Goal: Transaction & Acquisition: Purchase product/service

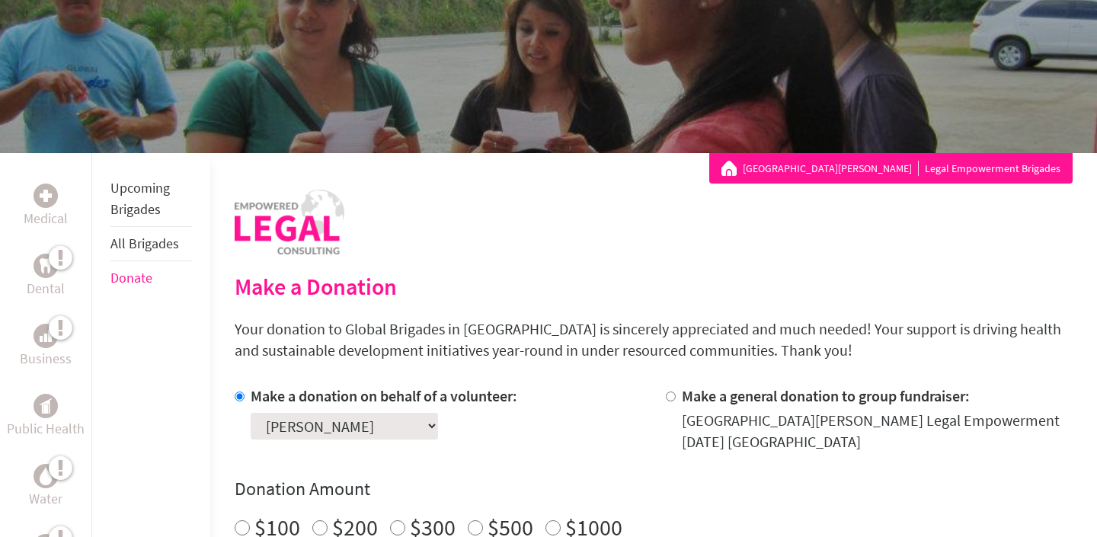
scroll to position [139, 0]
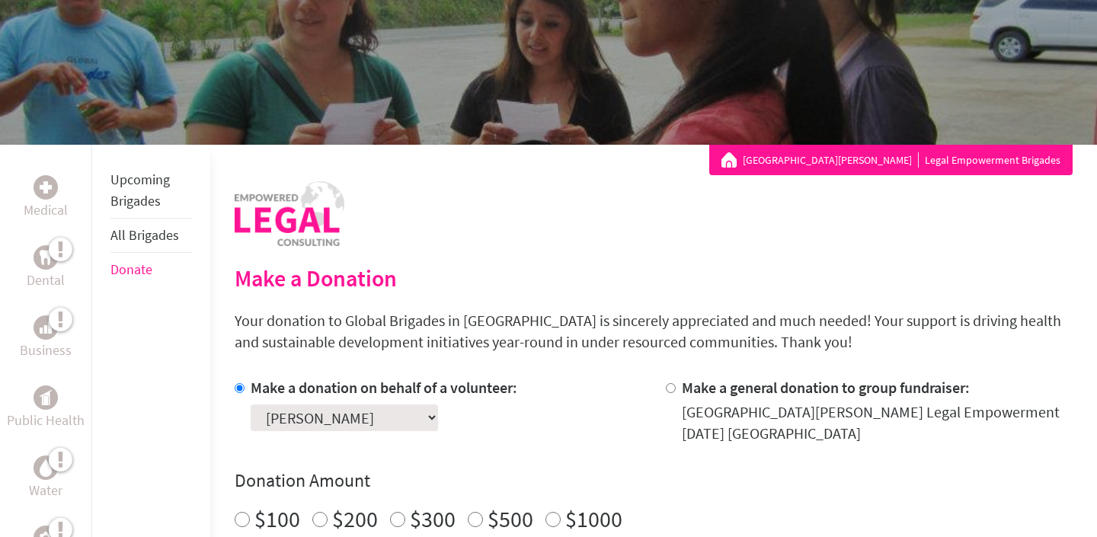
click at [854, 163] on link "[GEOGRAPHIC_DATA][PERSON_NAME]" at bounding box center [831, 159] width 176 height 15
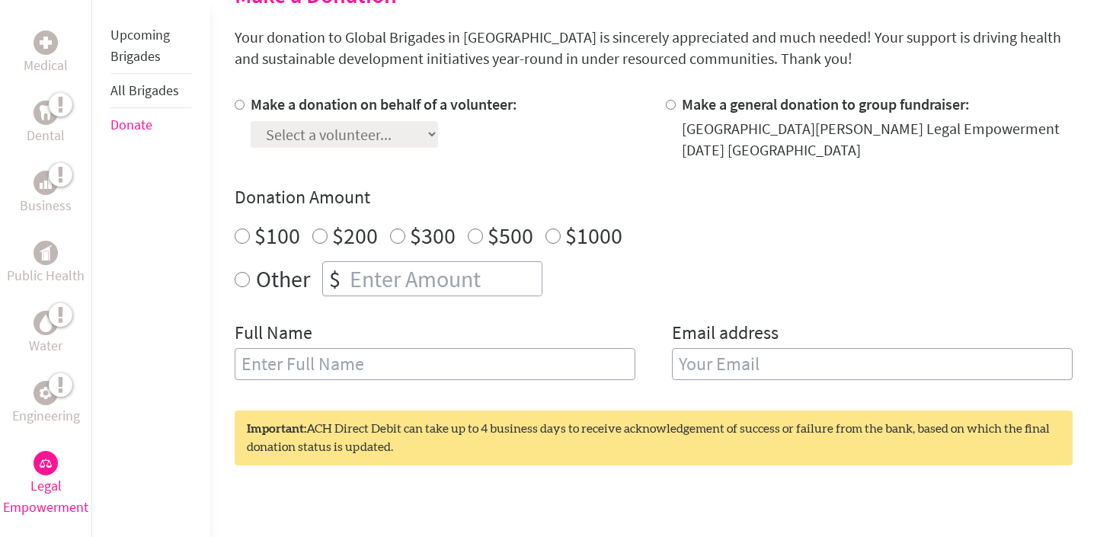
scroll to position [405, 0]
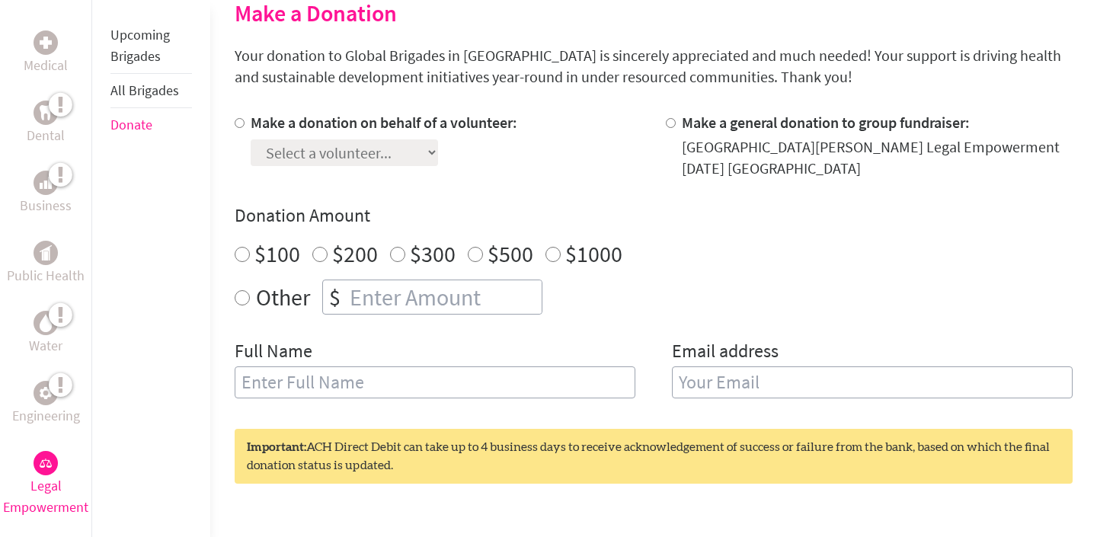
click at [235, 118] on input "Make a donation on behalf of a volunteer:" at bounding box center [240, 123] width 10 height 10
radio input "true"
click at [282, 143] on select "Select a volunteer... [PERSON_NAME] [PERSON_NAME] [PERSON_NAME] [PERSON_NAME] […" at bounding box center [344, 152] width 187 height 27
select select "AD67C59C-46C8-11F0-B8AC-42010A400003"
click at [251, 139] on select "Select a volunteer... [PERSON_NAME] [PERSON_NAME] [PERSON_NAME] [PERSON_NAME] […" at bounding box center [344, 152] width 187 height 27
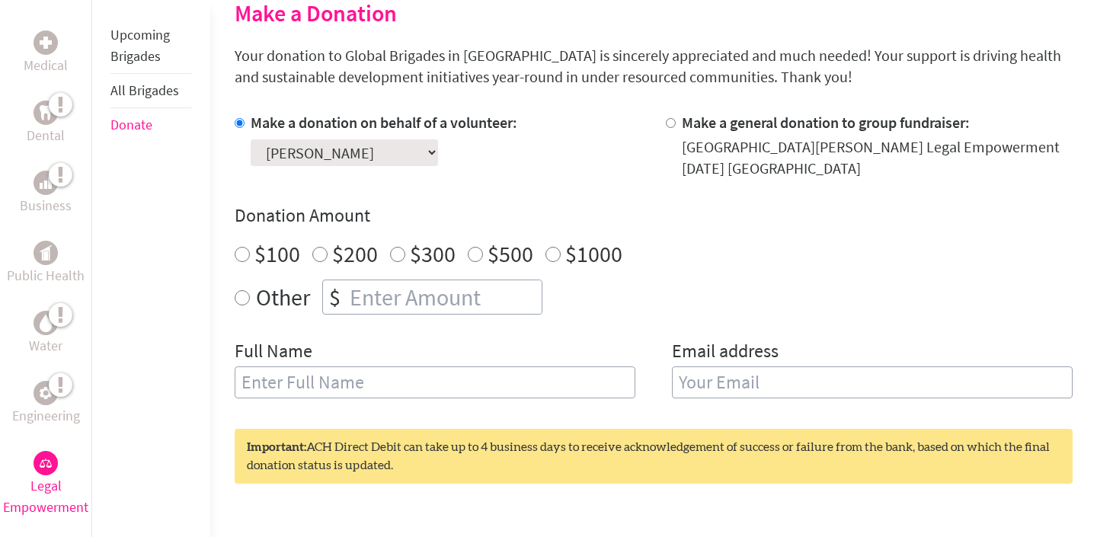
click at [498, 218] on h4 "Donation Amount" at bounding box center [654, 215] width 838 height 24
click at [476, 254] on input "$500" at bounding box center [475, 254] width 15 height 15
radio input "true"
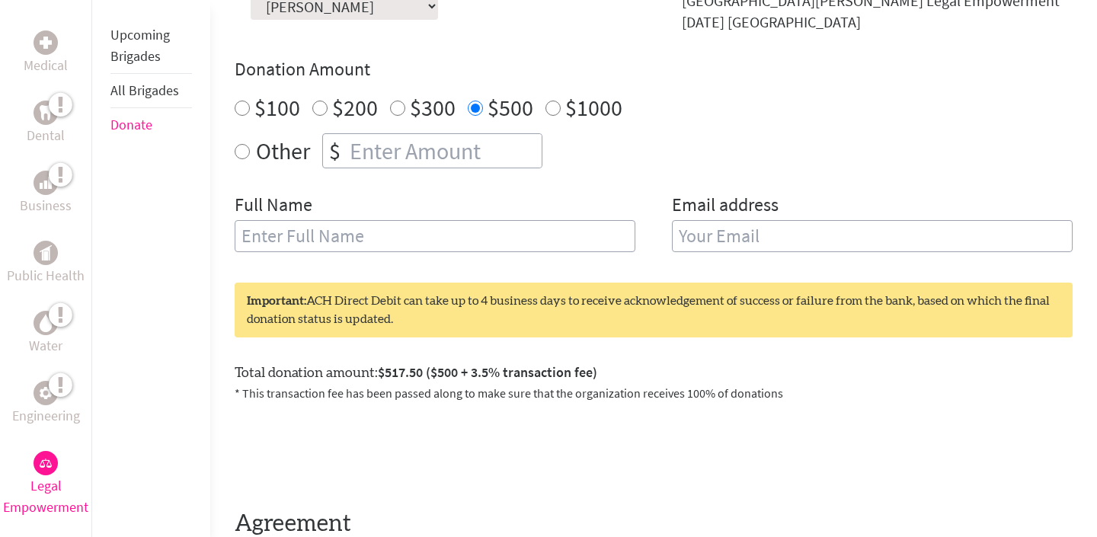
scroll to position [552, 0]
click at [481, 239] on input "text" at bounding box center [435, 235] width 401 height 32
type input "[PERSON_NAME]"
click at [783, 241] on input "email" at bounding box center [872, 235] width 401 height 32
type input "[EMAIL_ADDRESS][DOMAIN_NAME]"
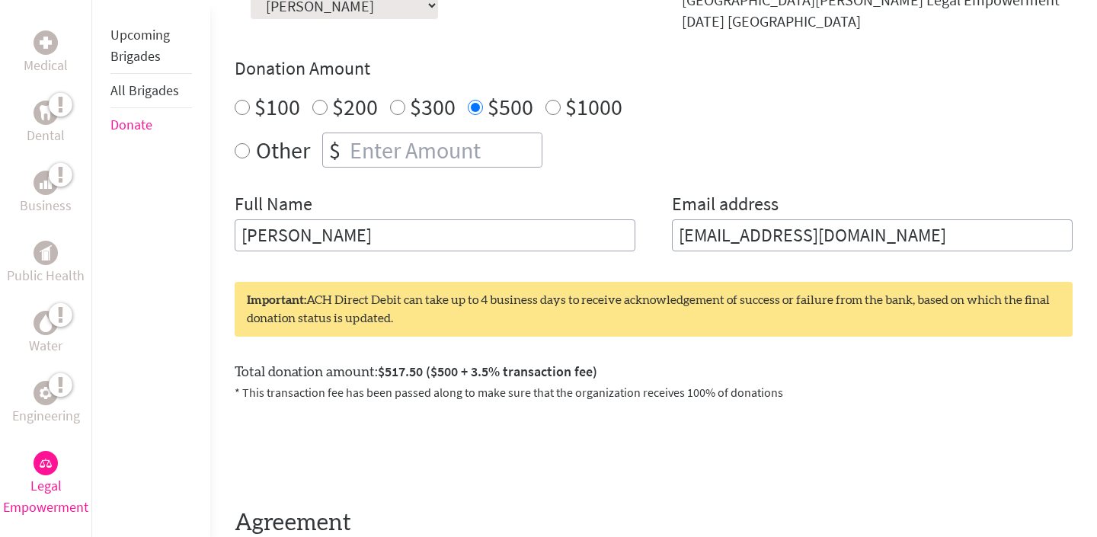
click at [884, 176] on div "Make a donation on behalf of a volunteer: Select a volunteer... [PERSON_NAME] […" at bounding box center [654, 117] width 838 height 305
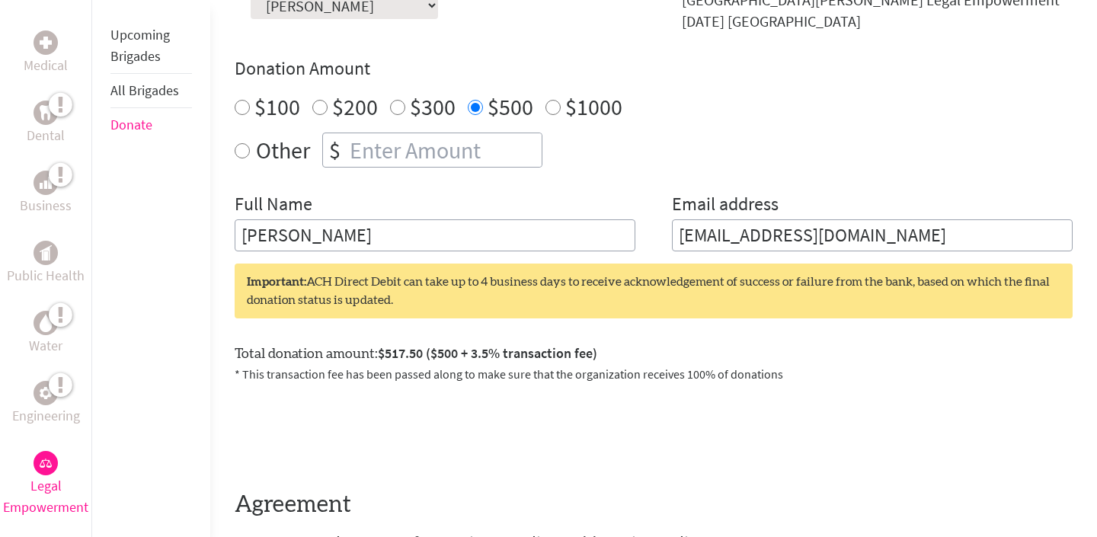
scroll to position [651, 0]
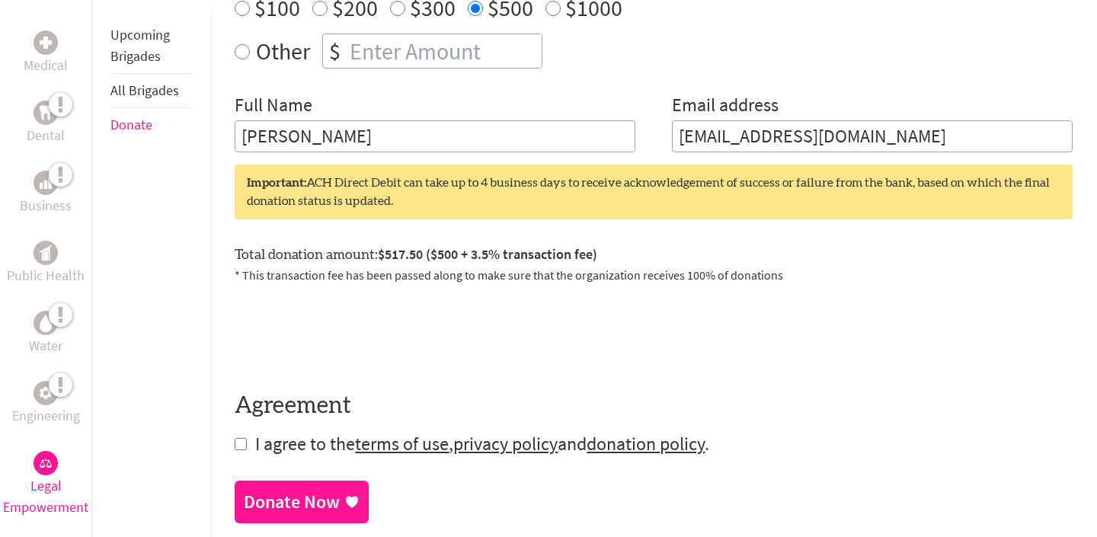
click at [247, 434] on form "Make a donation on behalf of a volunteer: Select a volunteer... [PERSON_NAME] […" at bounding box center [654, 161] width 838 height 591
click at [243, 447] on input "checkbox" at bounding box center [241, 444] width 12 height 12
checkbox input "true"
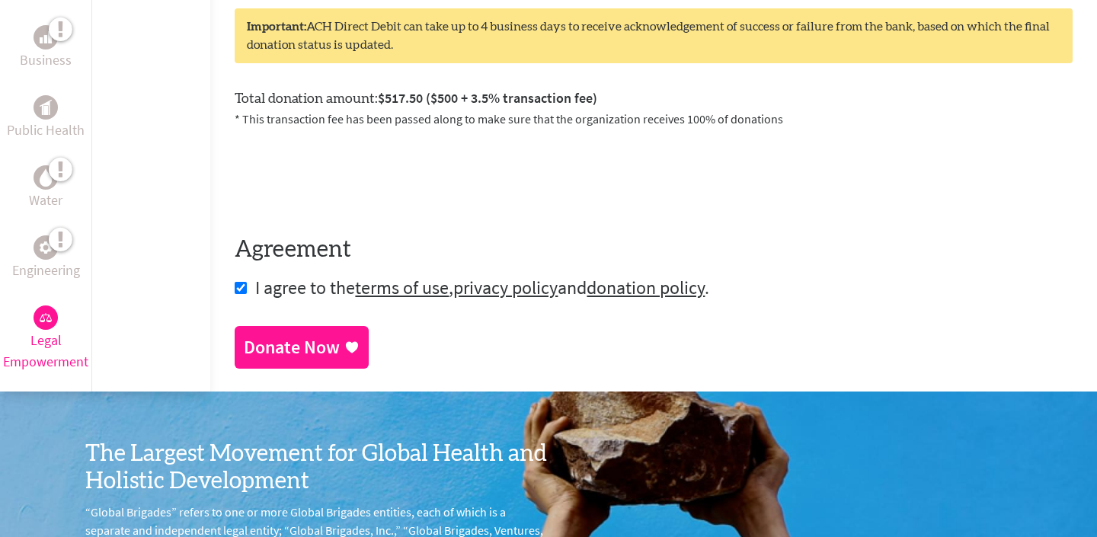
scroll to position [808, 0]
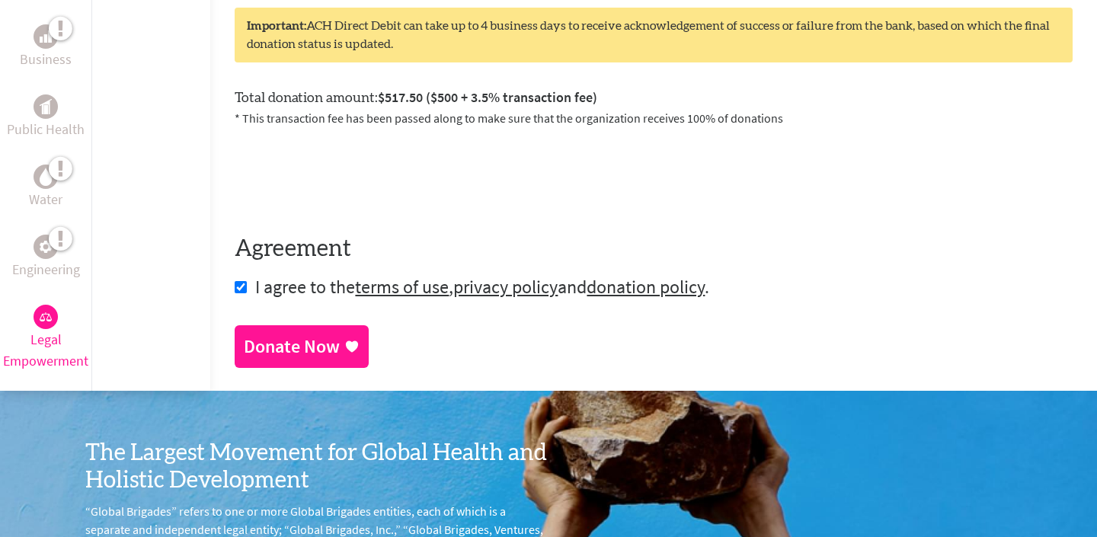
click at [323, 362] on link "Donate Now" at bounding box center [302, 346] width 134 height 43
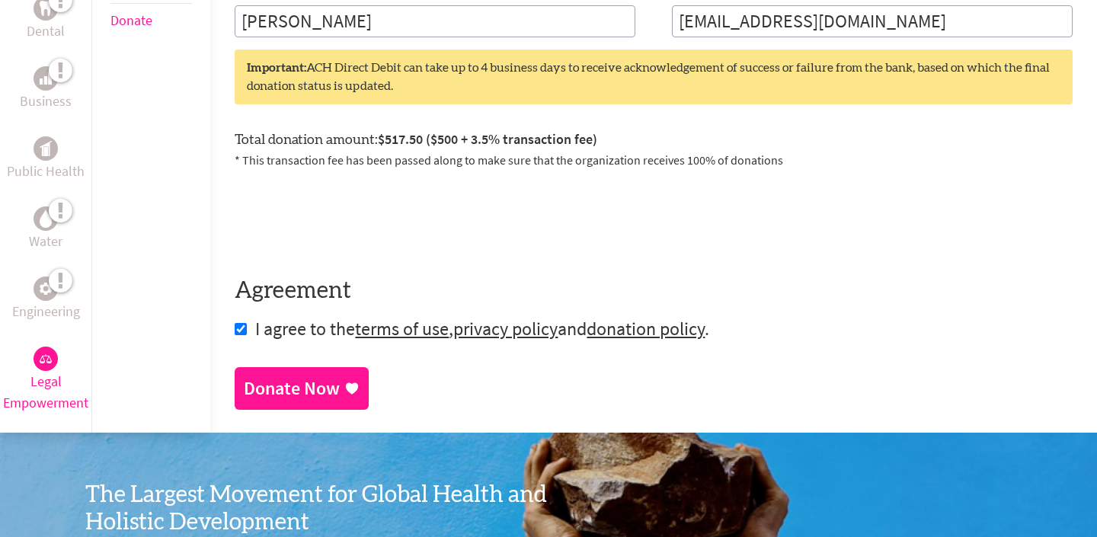
scroll to position [969, 0]
